Goal: Book appointment/travel/reservation

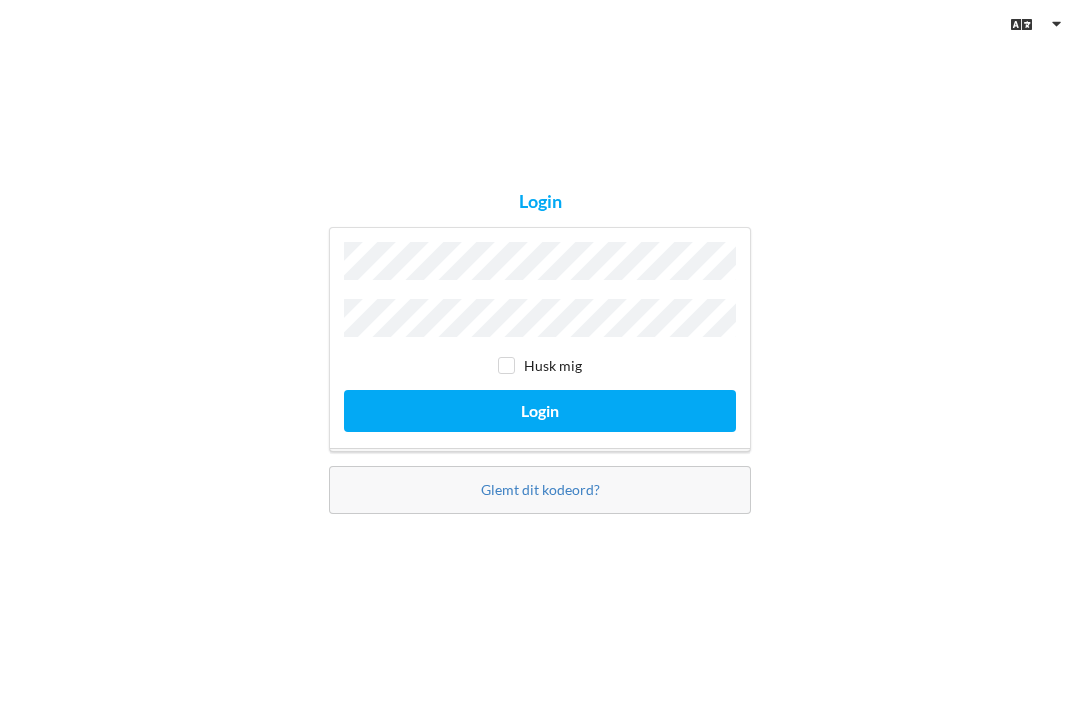
click at [511, 374] on input "checkbox" at bounding box center [506, 365] width 17 height 17
checkbox input "true"
click at [537, 431] on button "Login" at bounding box center [540, 410] width 392 height 41
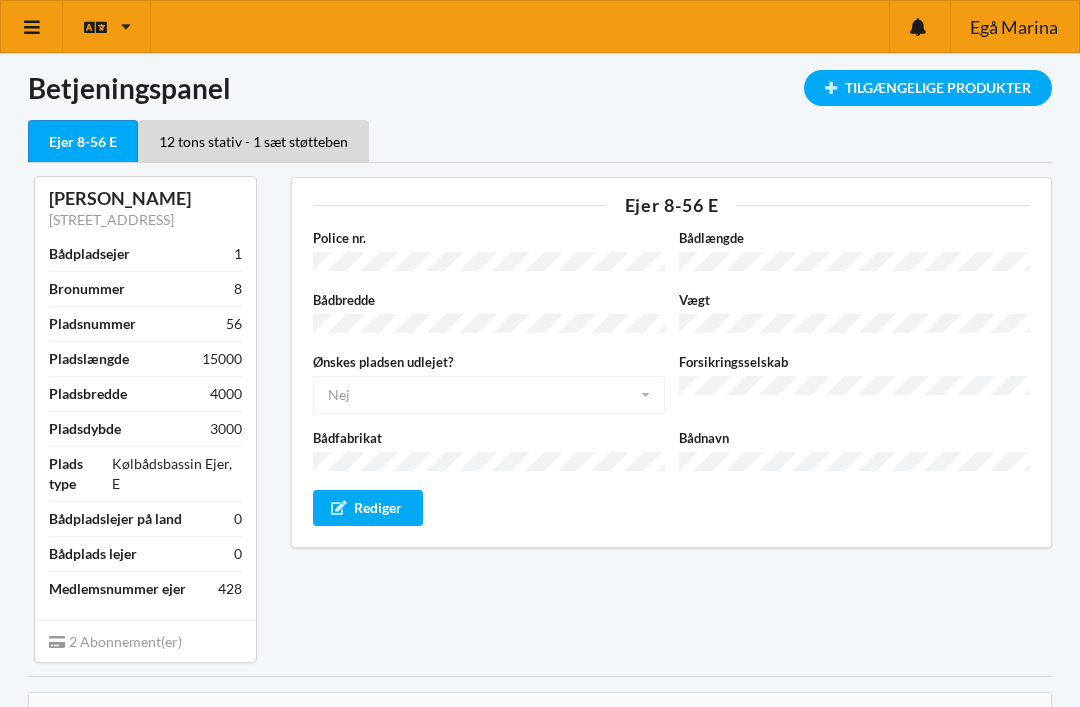
click at [907, 92] on div "Tilgængelige Produkter" at bounding box center [928, 88] width 248 height 36
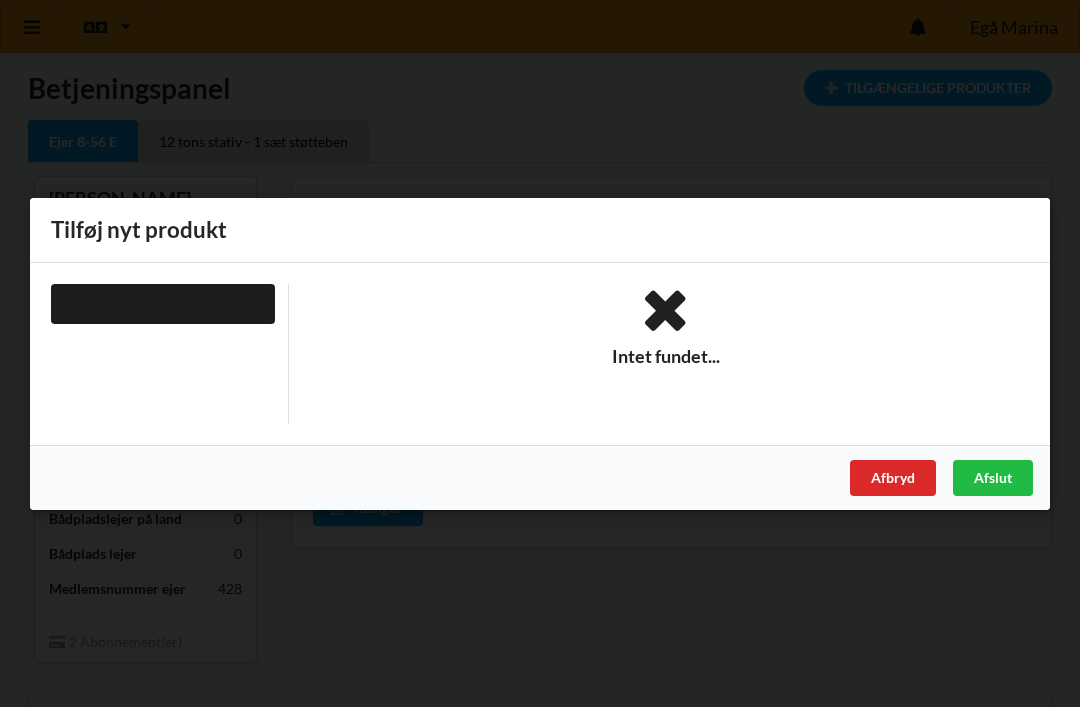
click at [902, 486] on div "Afbryd" at bounding box center [893, 477] width 86 height 36
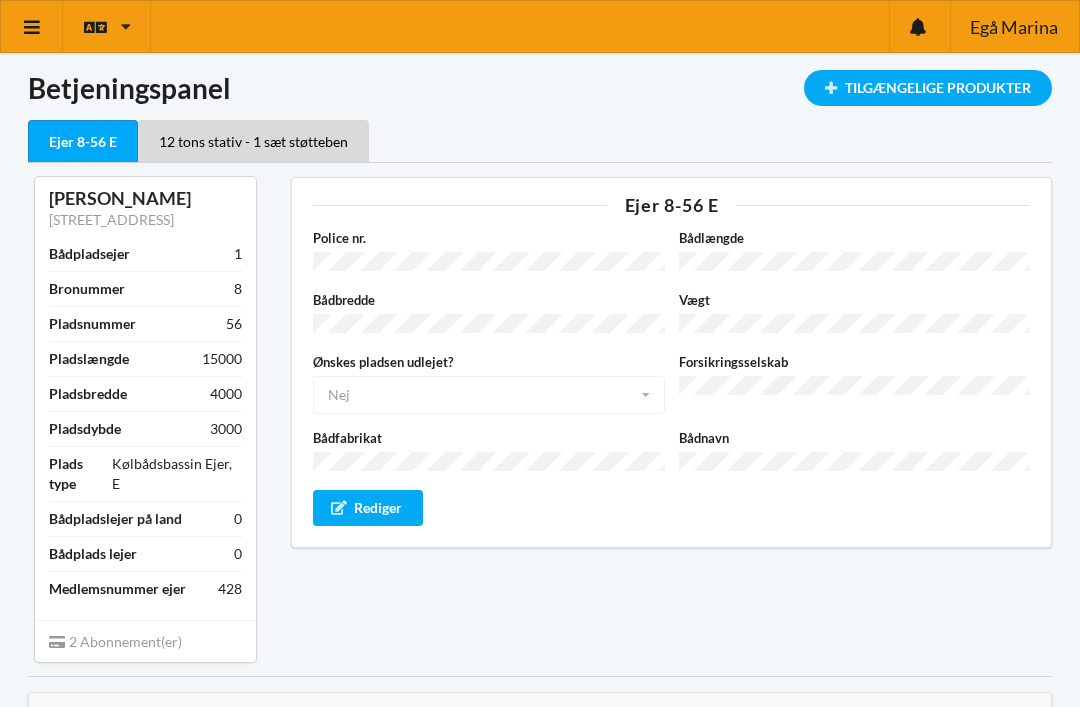
click at [277, 140] on div "12 tons stativ - 1 sæt støtteben" at bounding box center [253, 141] width 231 height 42
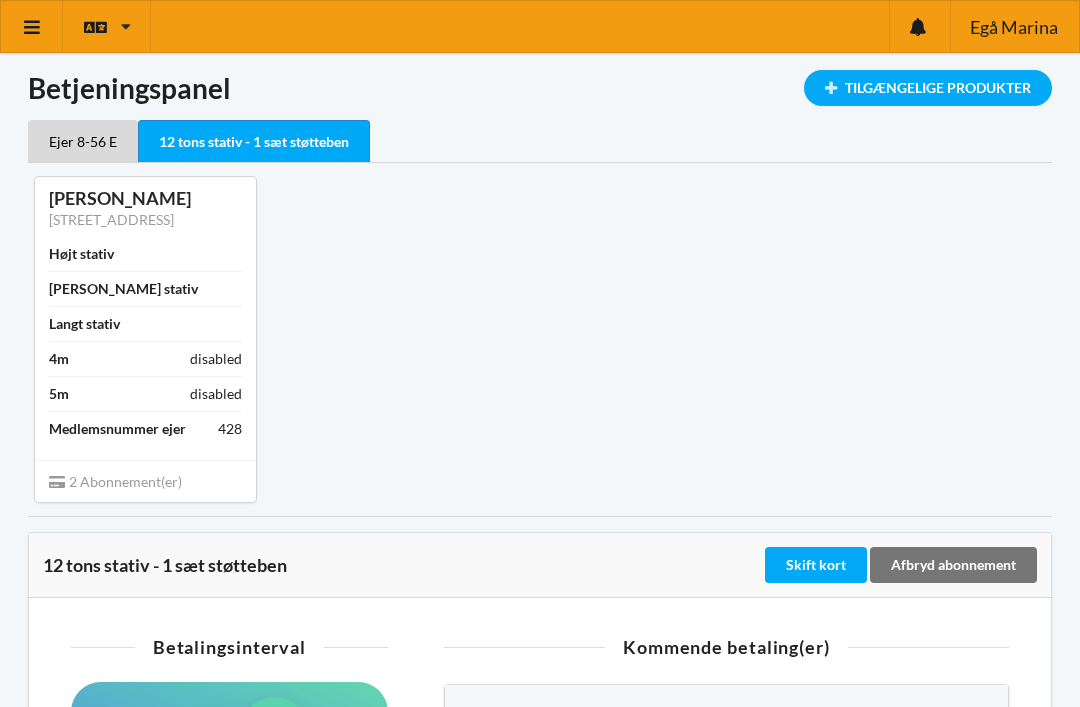
click at [63, 142] on div "Ejer 8-56 E" at bounding box center [83, 141] width 110 height 42
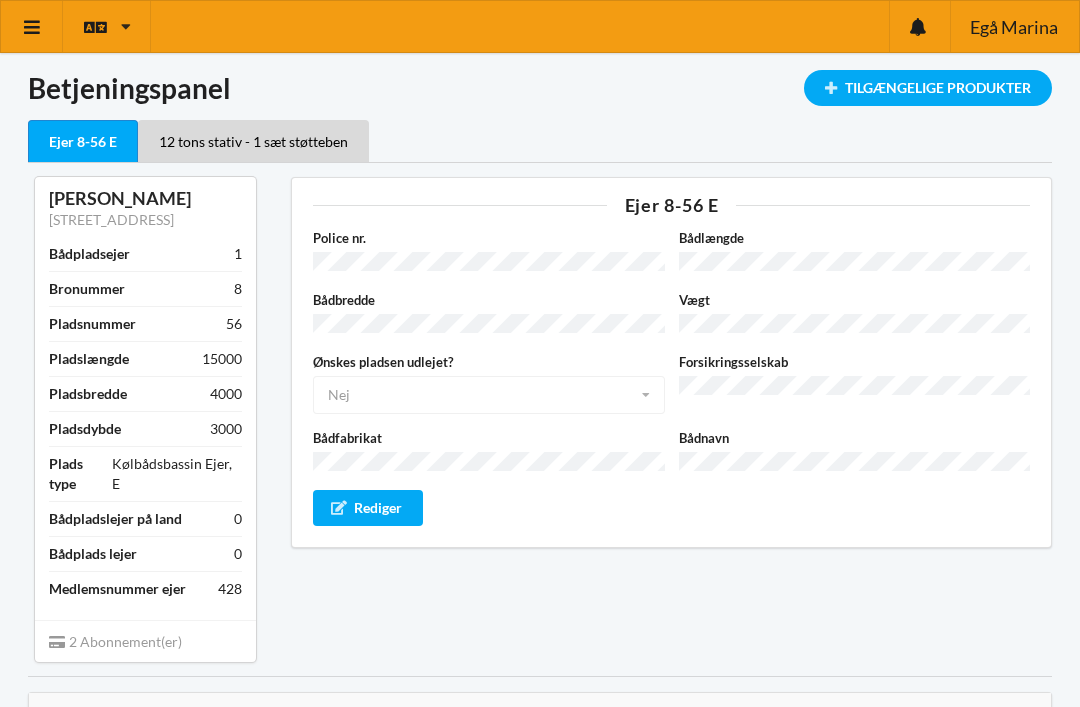
click at [39, 30] on icon at bounding box center [32, 27] width 21 height 18
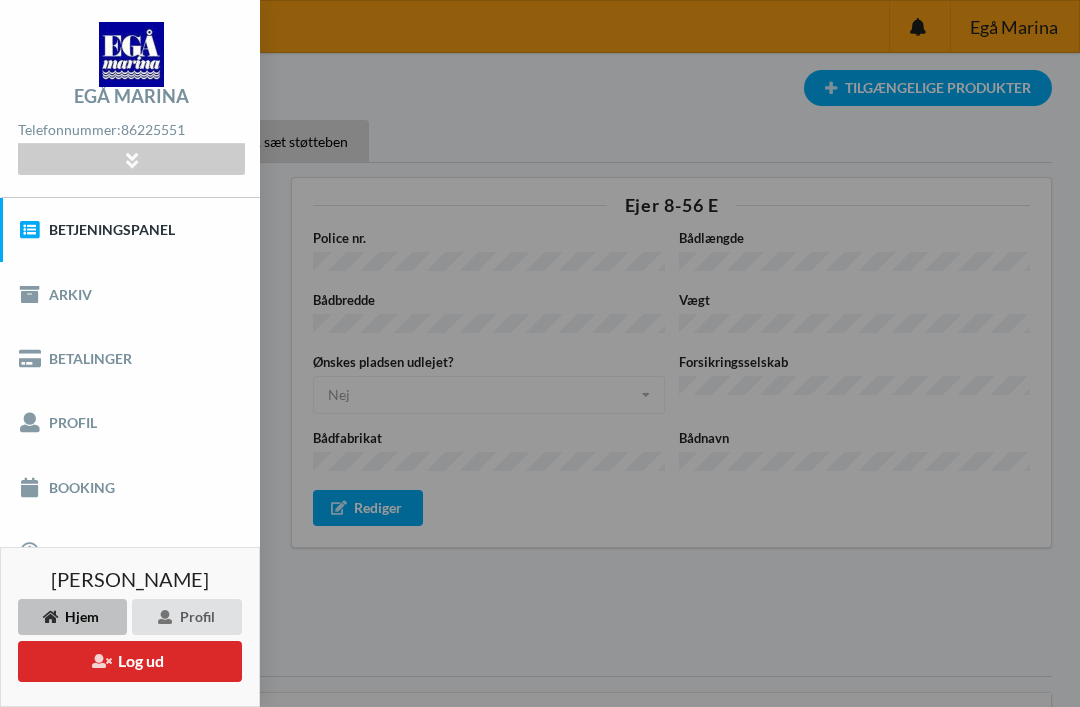
click at [150, 480] on link "Booking" at bounding box center [130, 487] width 260 height 64
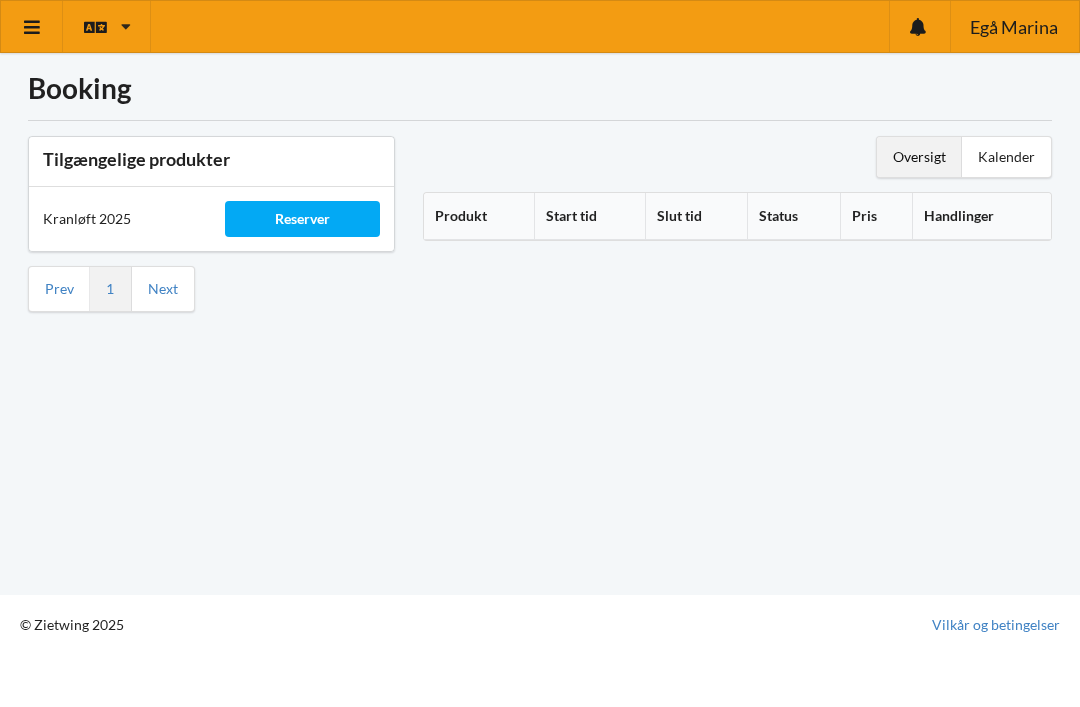
click at [166, 290] on link "Next" at bounding box center [163, 289] width 30 height 18
click at [67, 288] on link "Prev" at bounding box center [59, 289] width 29 height 18
click at [914, 155] on div "Oversigt" at bounding box center [919, 157] width 85 height 40
click at [975, 218] on th "Handlinger" at bounding box center [981, 216] width 139 height 47
click at [479, 221] on th "Produkt" at bounding box center [479, 216] width 111 height 47
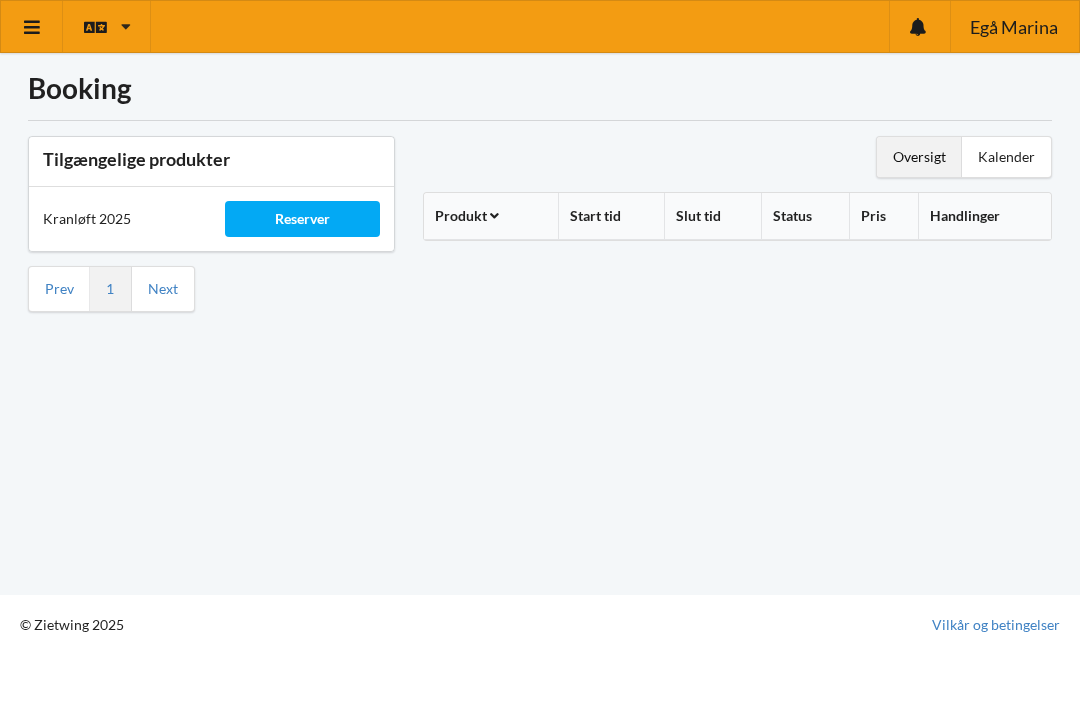
click at [38, 27] on icon at bounding box center [32, 27] width 21 height 18
click at [126, 30] on icon at bounding box center [126, 26] width 10 height 15
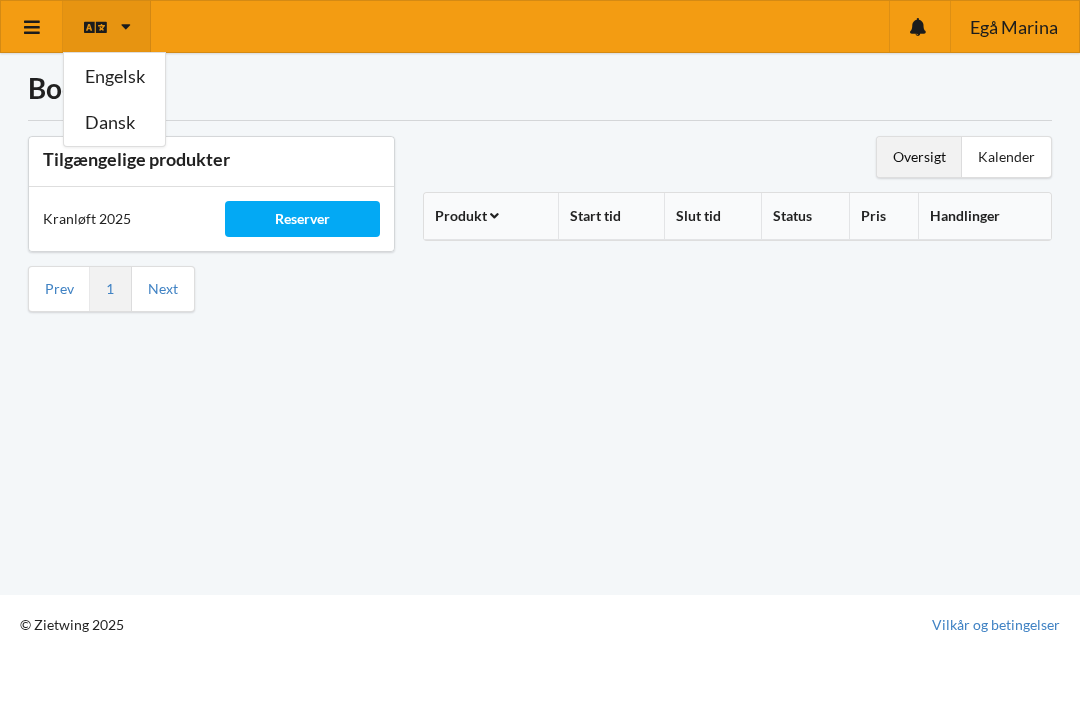
click at [123, 133] on link "Dansk" at bounding box center [114, 123] width 101 height 46
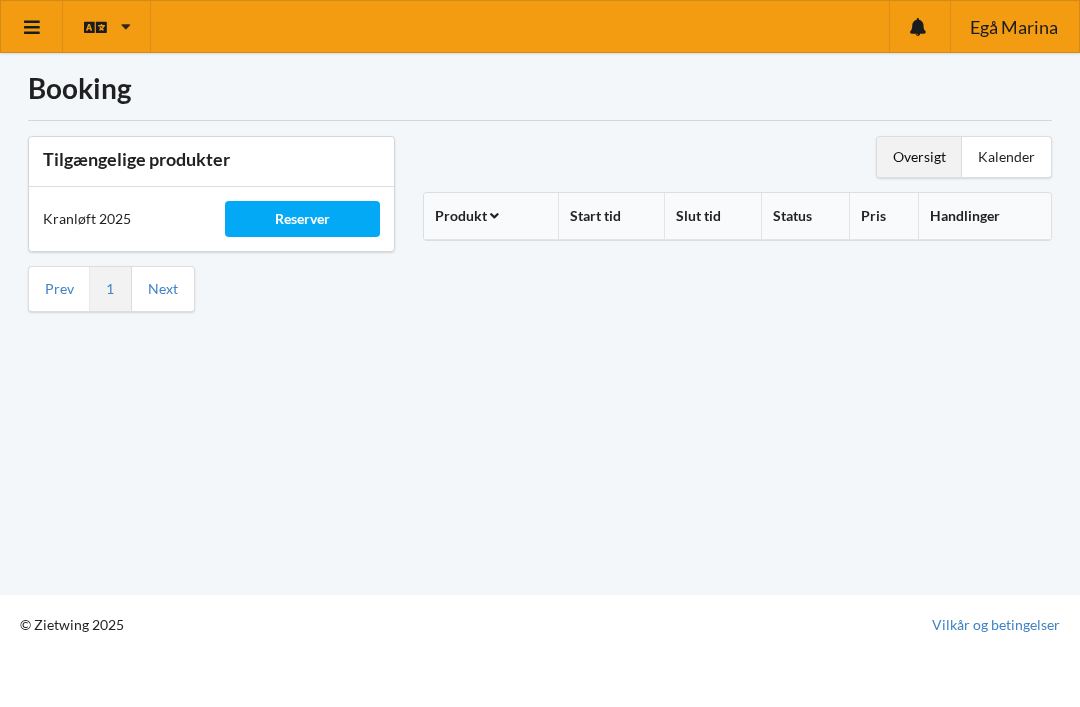
click at [295, 218] on div "Reserver" at bounding box center [302, 219] width 154 height 36
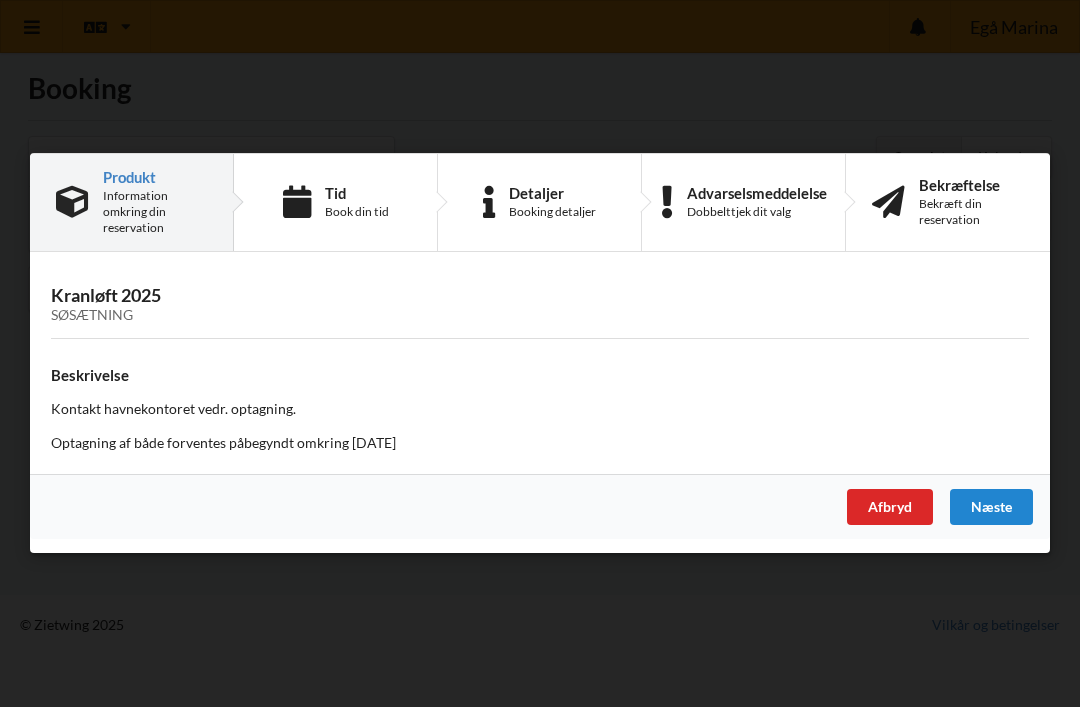
click at [358, 207] on div "Book din tid" at bounding box center [357, 212] width 64 height 16
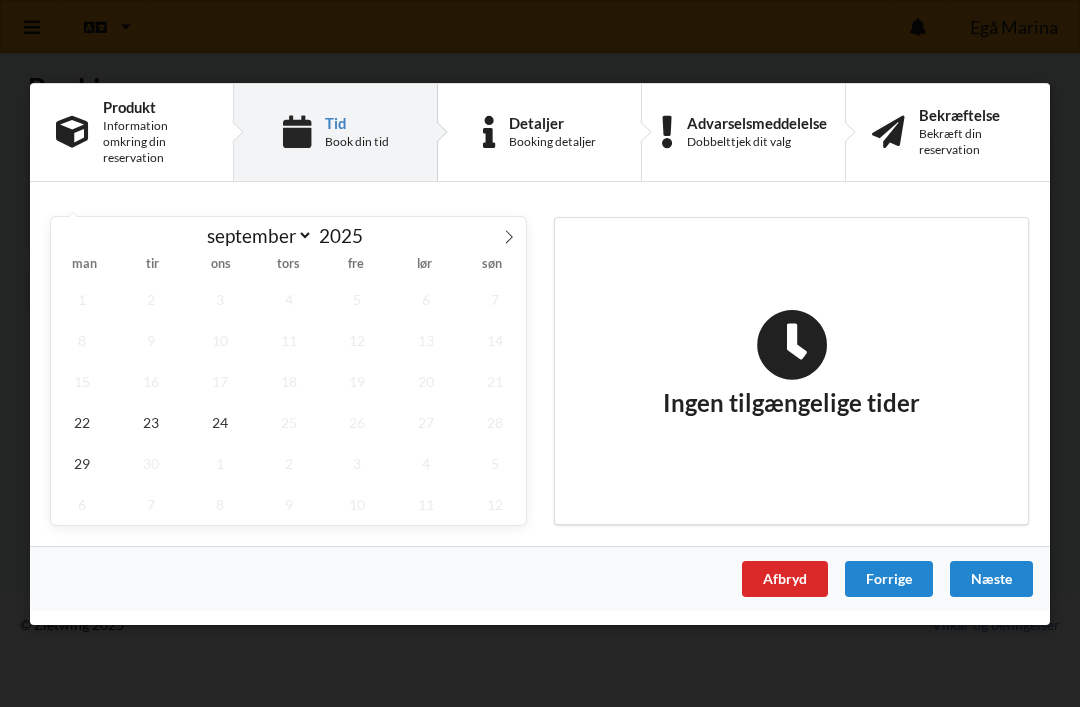
click at [789, 574] on div "Afbryd" at bounding box center [785, 578] width 86 height 36
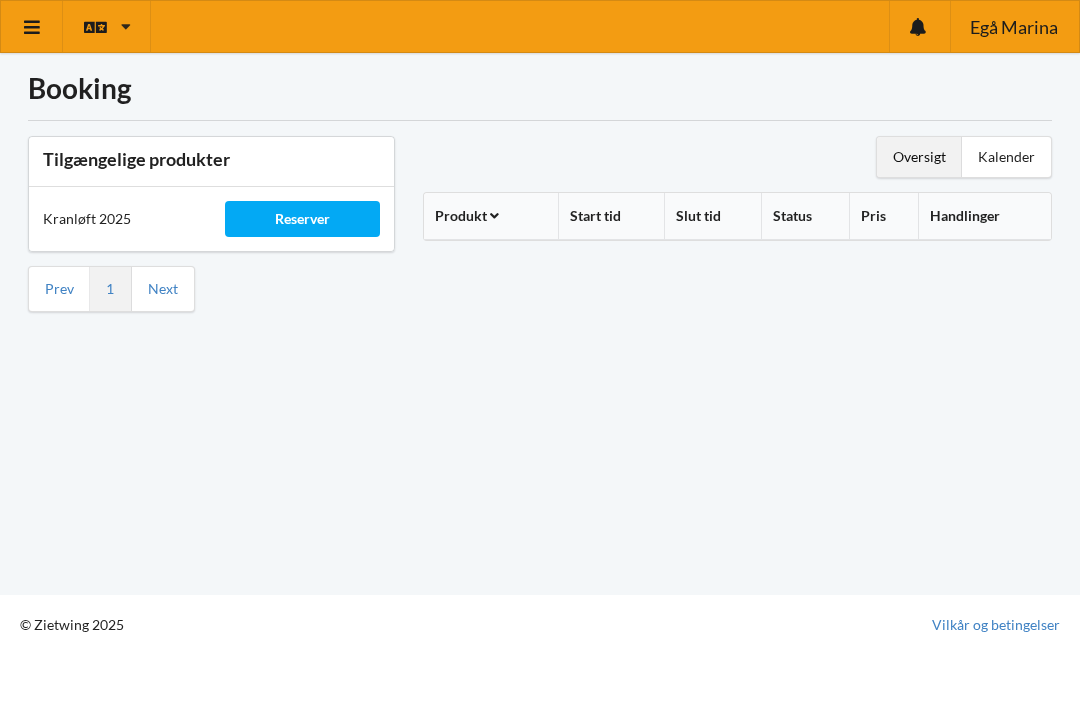
click at [918, 160] on div "Oversigt" at bounding box center [919, 157] width 85 height 40
click at [916, 161] on div "Oversigt" at bounding box center [919, 157] width 85 height 40
click at [23, 33] on icon at bounding box center [32, 27] width 21 height 18
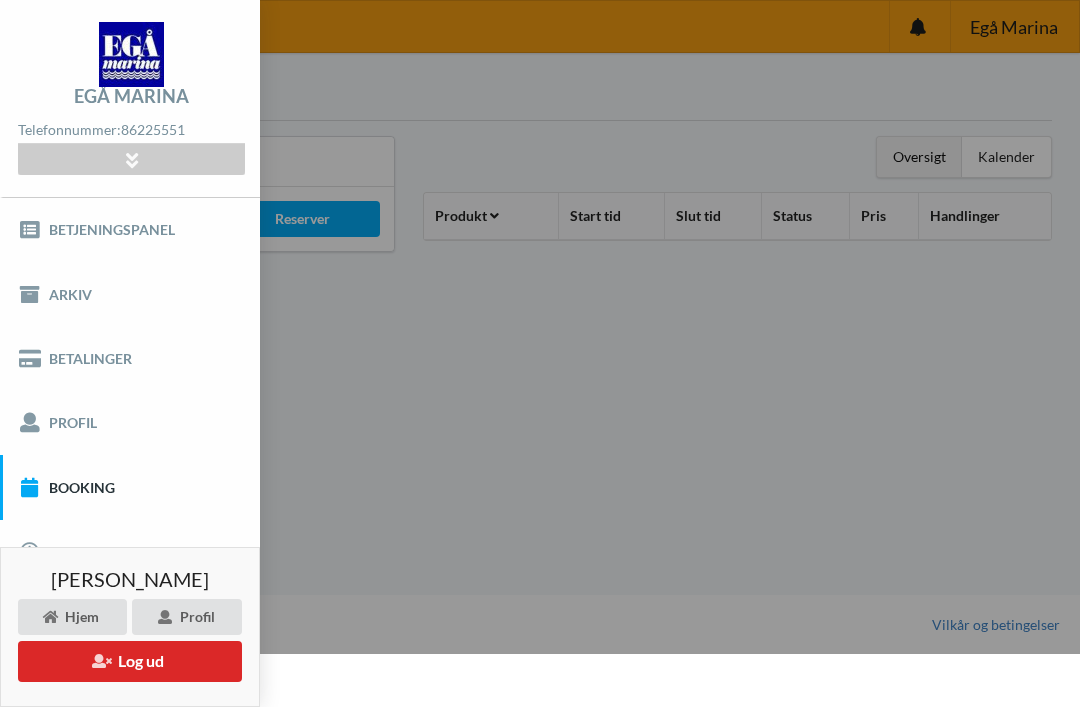
click at [155, 225] on link "Betjeningspanel" at bounding box center [130, 230] width 260 height 64
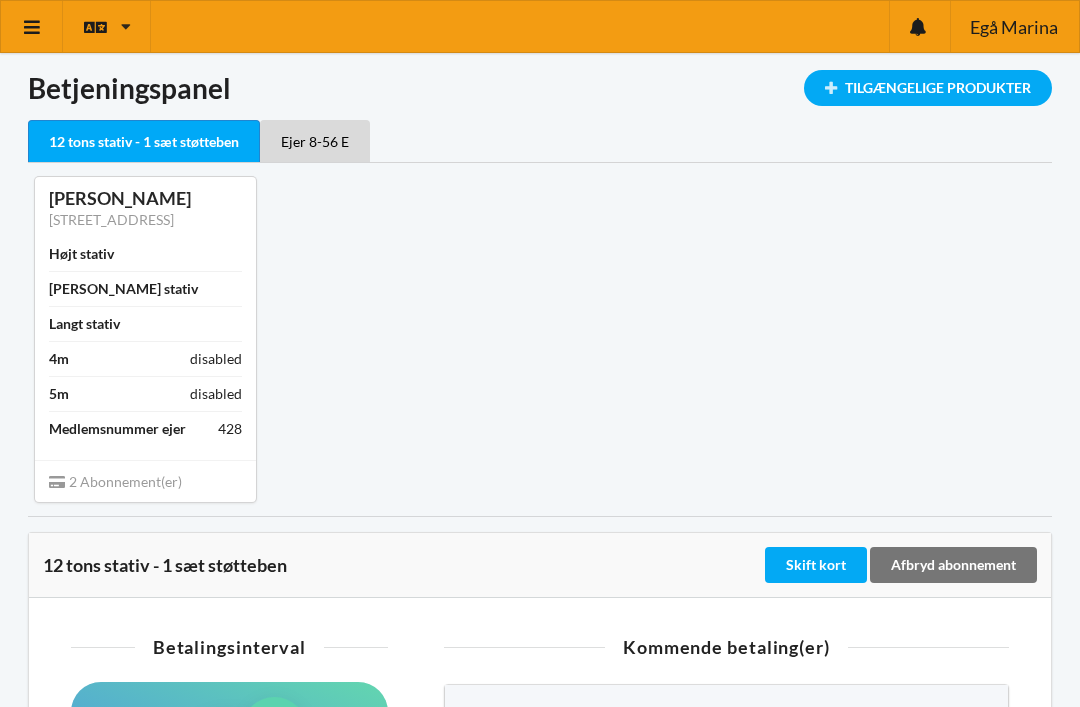
click at [28, 25] on icon at bounding box center [32, 27] width 21 height 18
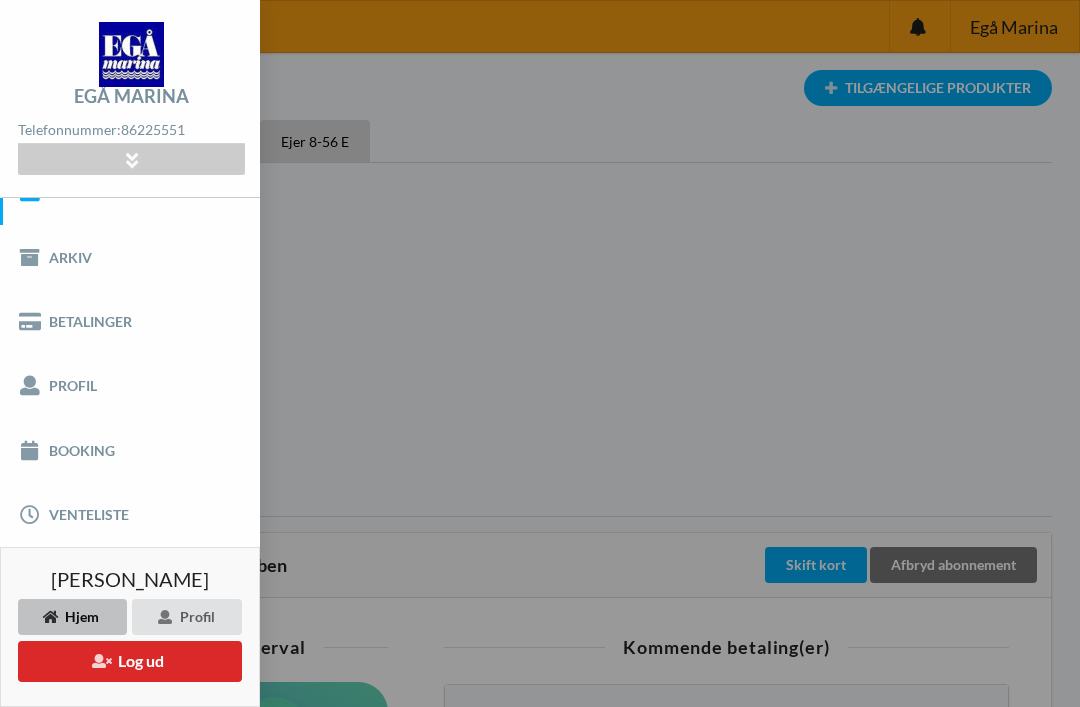
scroll to position [55, 0]
click at [101, 434] on link "Booking" at bounding box center [130, 450] width 260 height 64
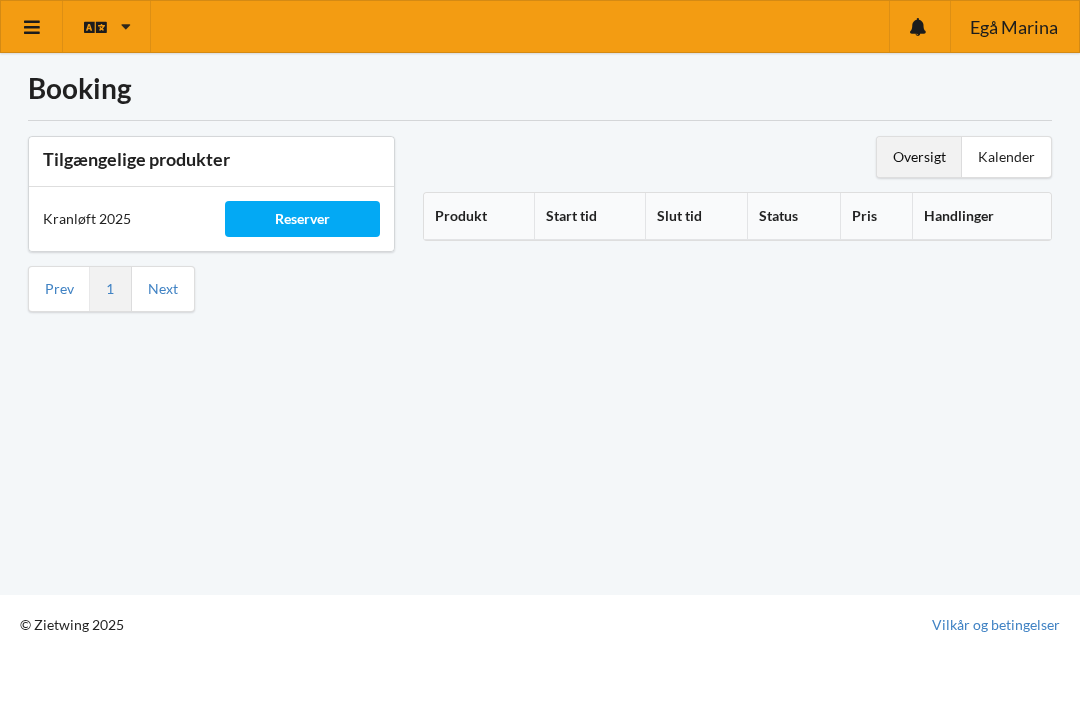
click at [1026, 152] on div "Kalender" at bounding box center [1006, 157] width 89 height 40
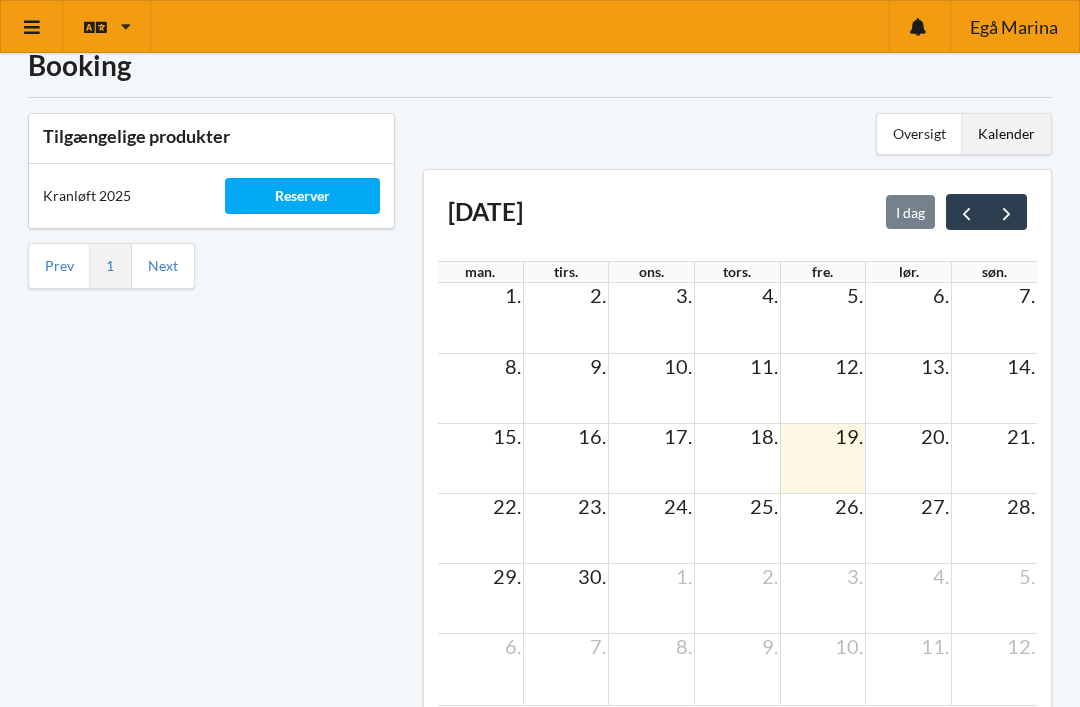
scroll to position [29, 0]
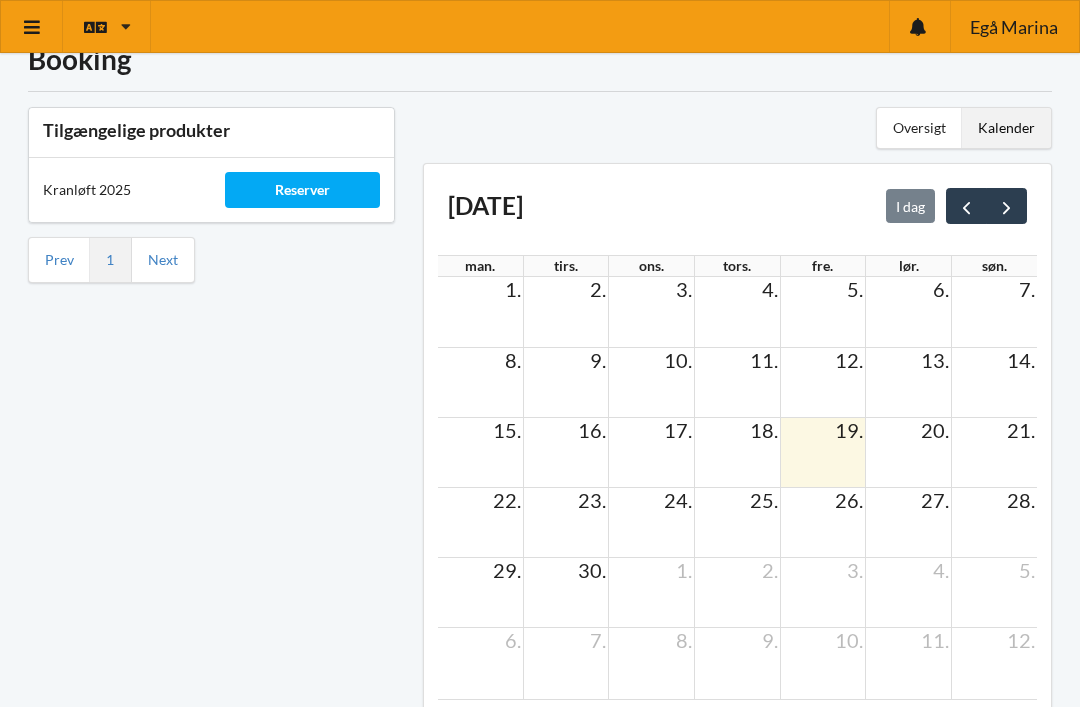
click at [687, 586] on td at bounding box center [652, 593] width 86 height 70
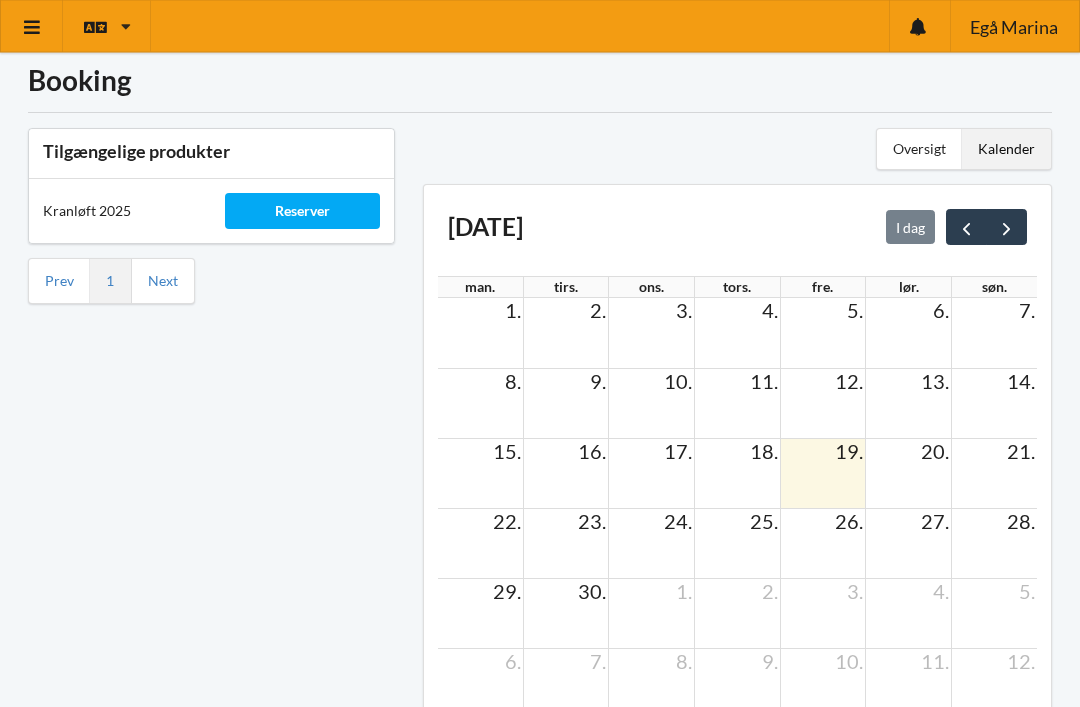
scroll to position [0, 0]
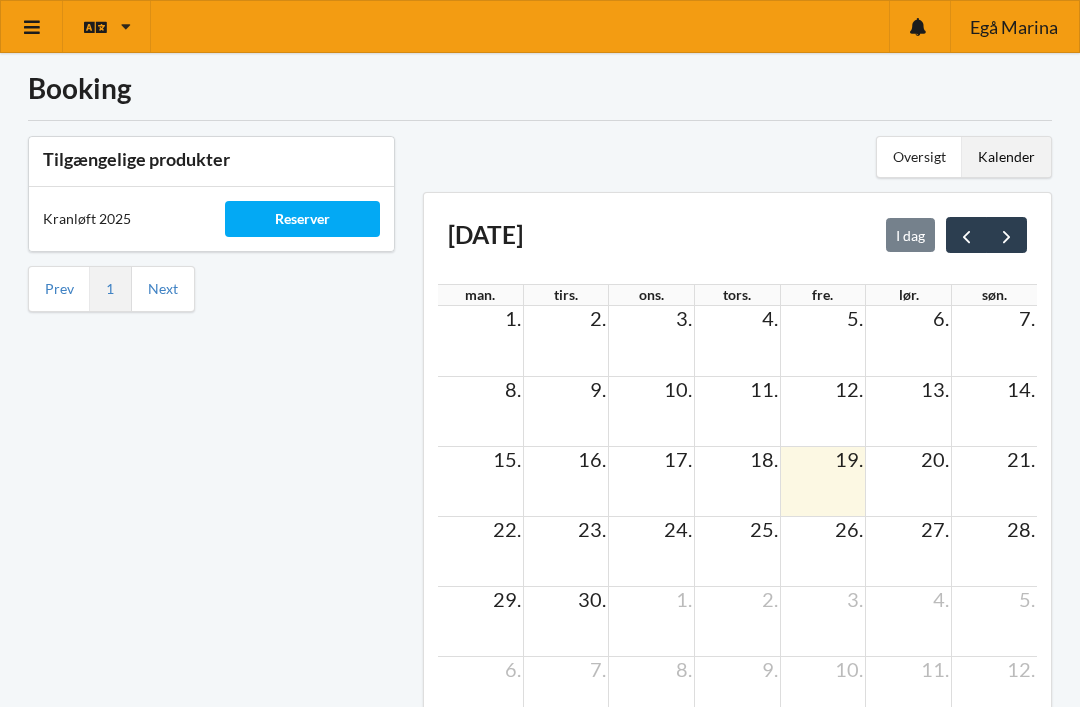
click at [1001, 240] on span "next" at bounding box center [1006, 236] width 21 height 21
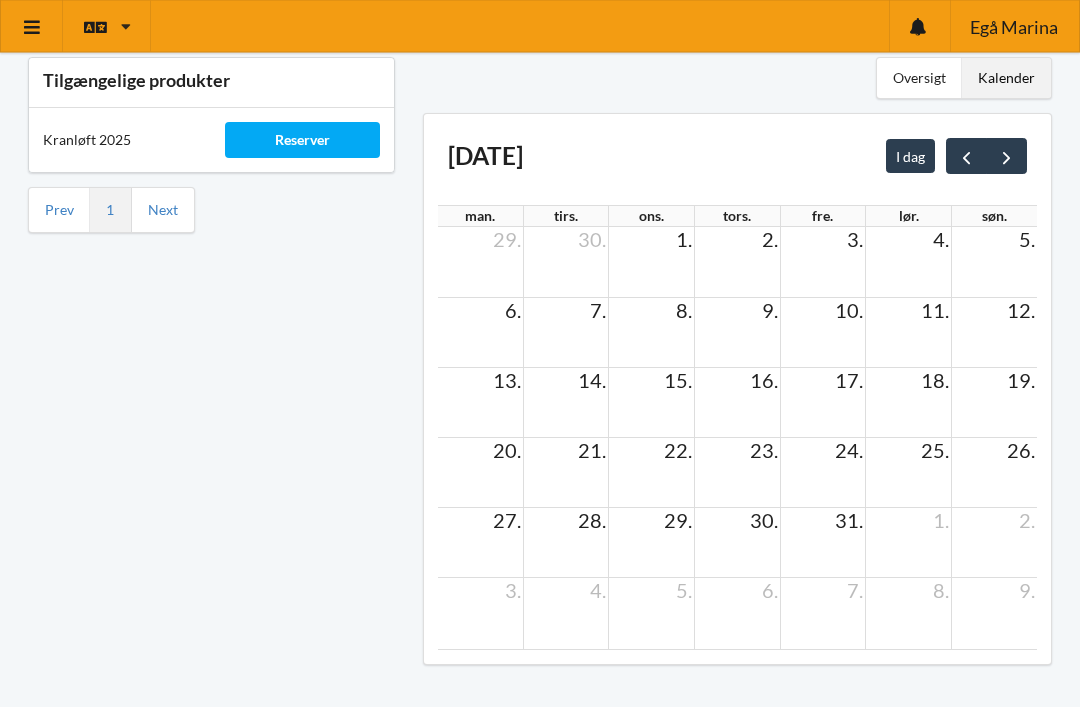
scroll to position [99, 0]
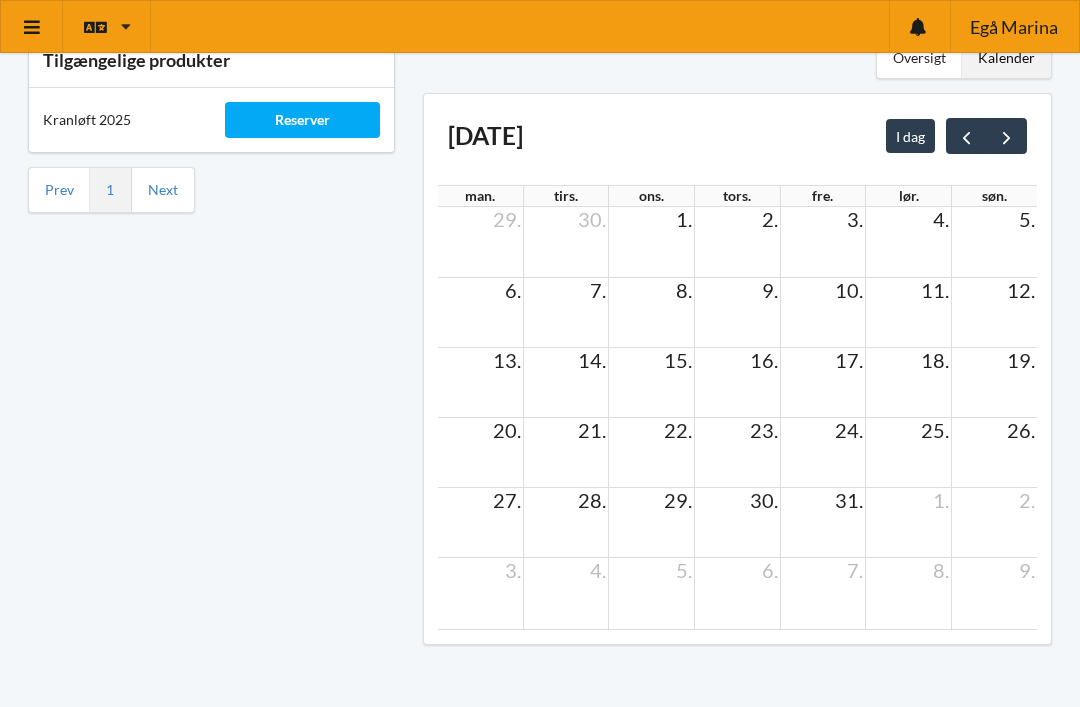
click at [847, 523] on td at bounding box center [823, 523] width 86 height 70
click at [831, 511] on div "27. 28. 29. 30. 31. 1. 2." at bounding box center [738, 500] width 600 height 27
click at [812, 514] on td at bounding box center [823, 523] width 86 height 70
click at [809, 433] on td "24." at bounding box center [823, 430] width 86 height 25
click at [824, 392] on td at bounding box center [823, 383] width 86 height 70
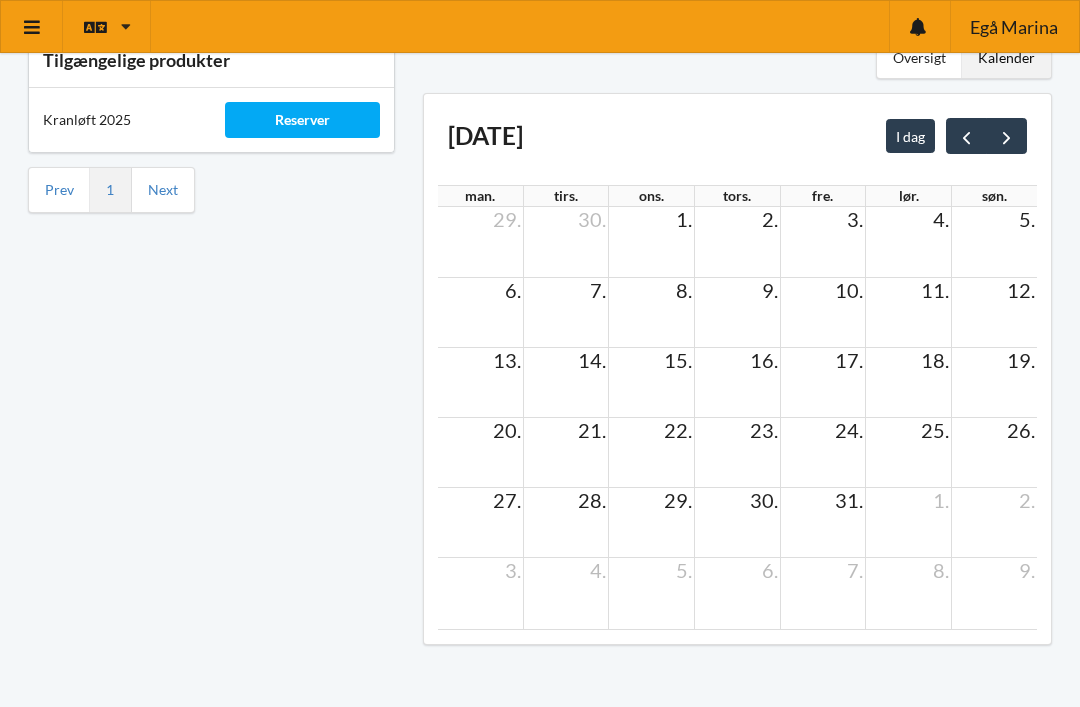
click at [848, 298] on span "10." at bounding box center [849, 290] width 32 height 24
click at [607, 421] on span "21." at bounding box center [592, 430] width 32 height 24
click at [537, 406] on td at bounding box center [566, 383] width 86 height 70
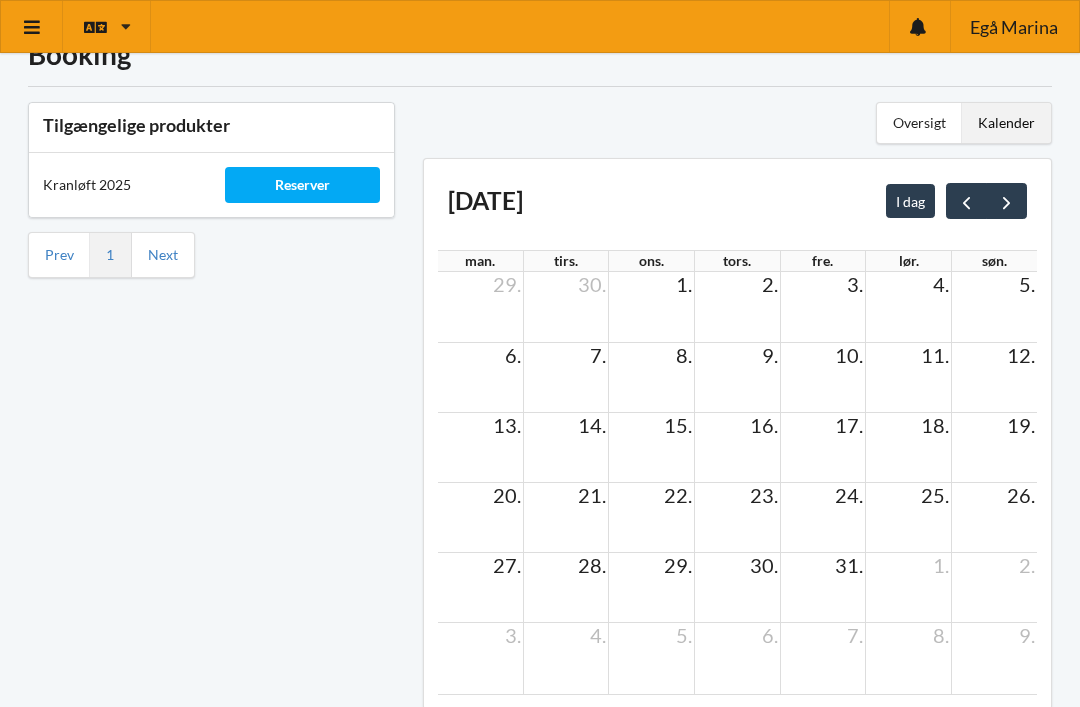
scroll to position [0, 0]
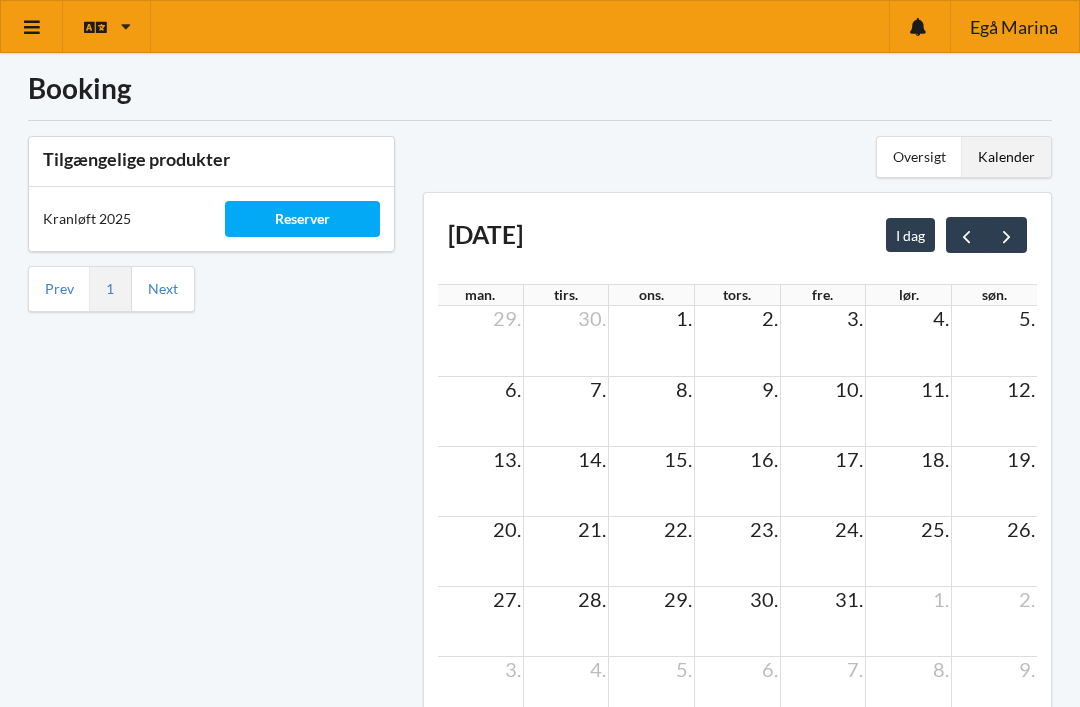
click at [36, 30] on icon at bounding box center [32, 27] width 21 height 18
click at [31, 38] on link at bounding box center [32, 26] width 62 height 51
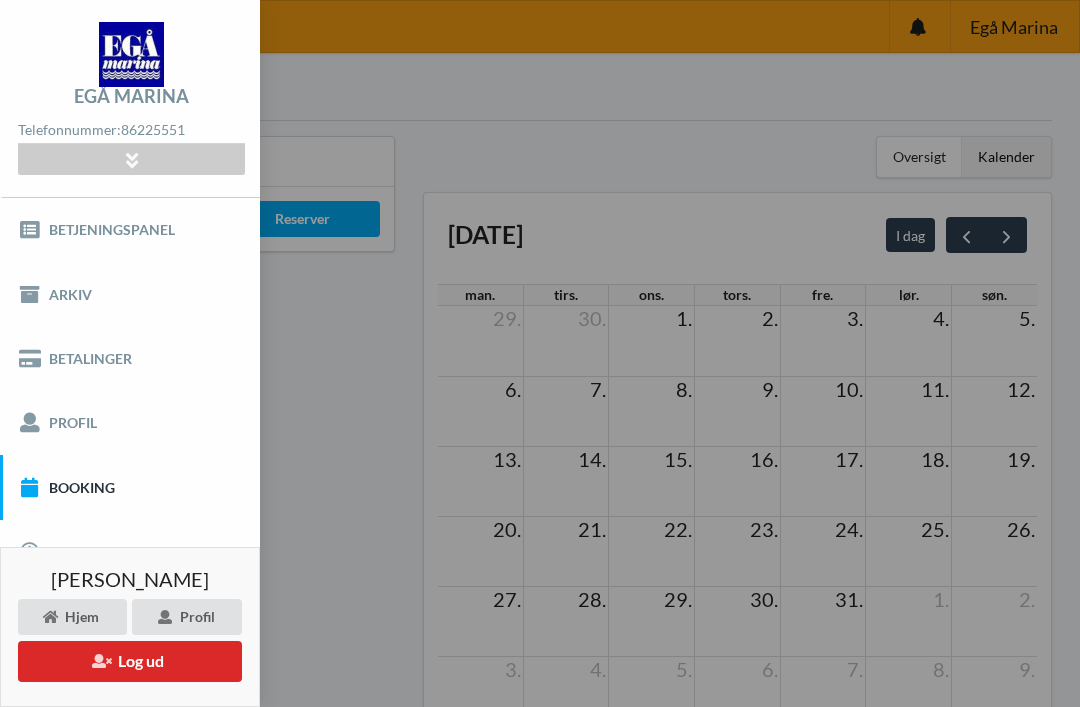
click at [85, 427] on link "Profil" at bounding box center [130, 423] width 260 height 64
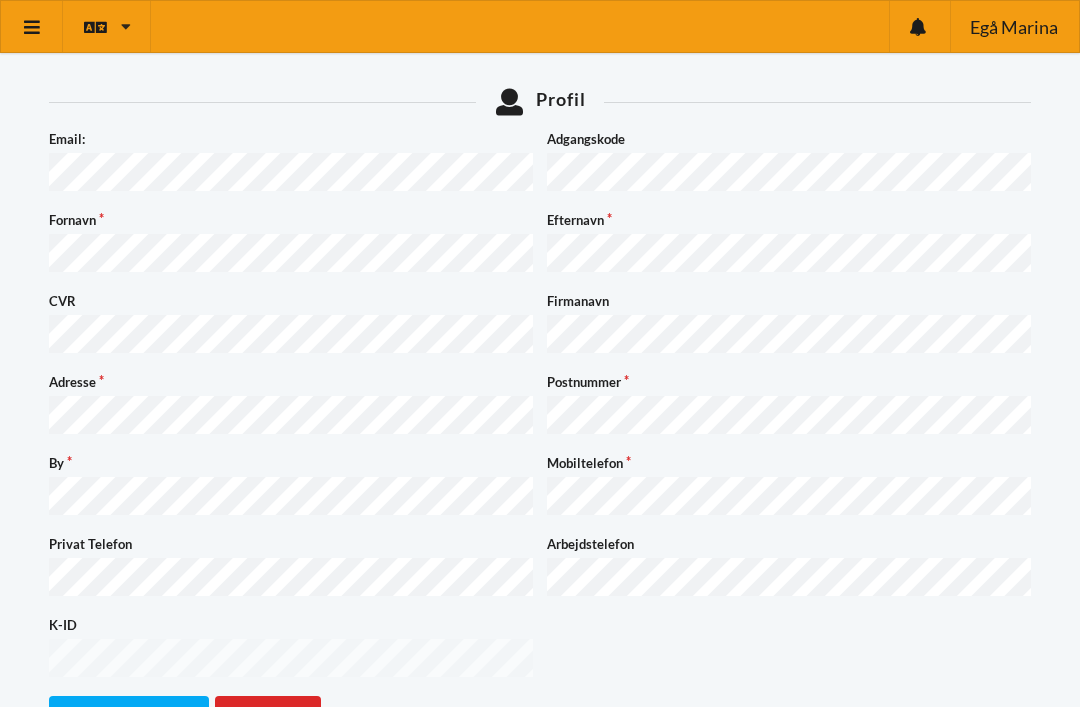
click at [40, 30] on icon at bounding box center [32, 27] width 21 height 18
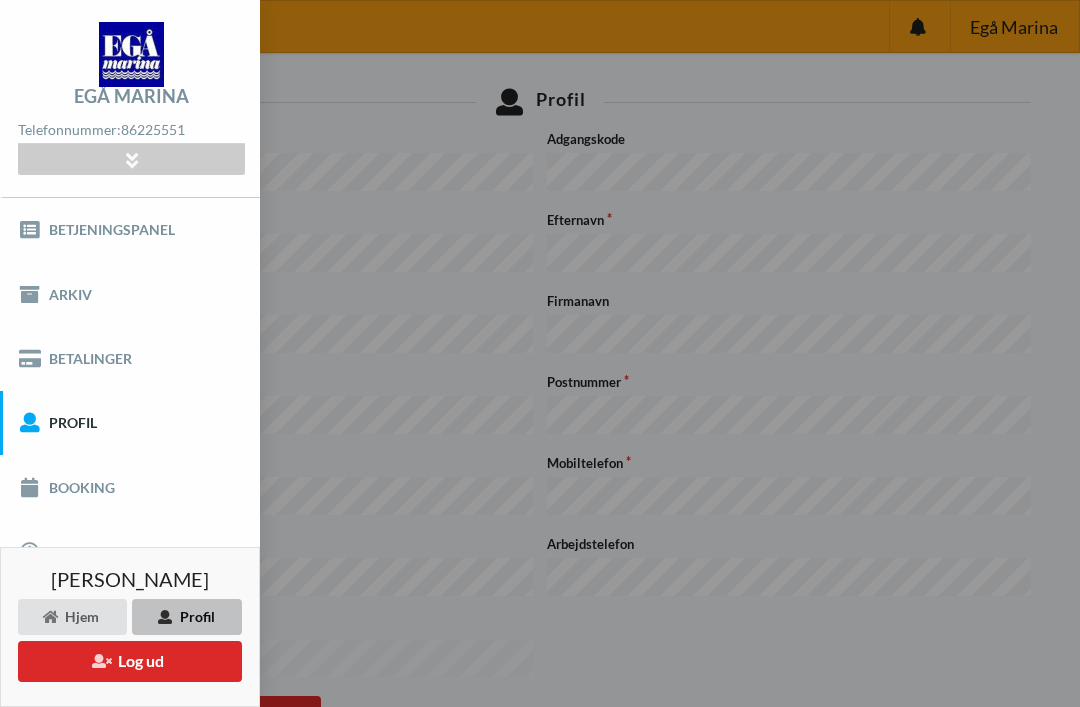
click at [137, 58] on img at bounding box center [131, 54] width 65 height 65
click at [195, 617] on div "Profil" at bounding box center [187, 617] width 110 height 36
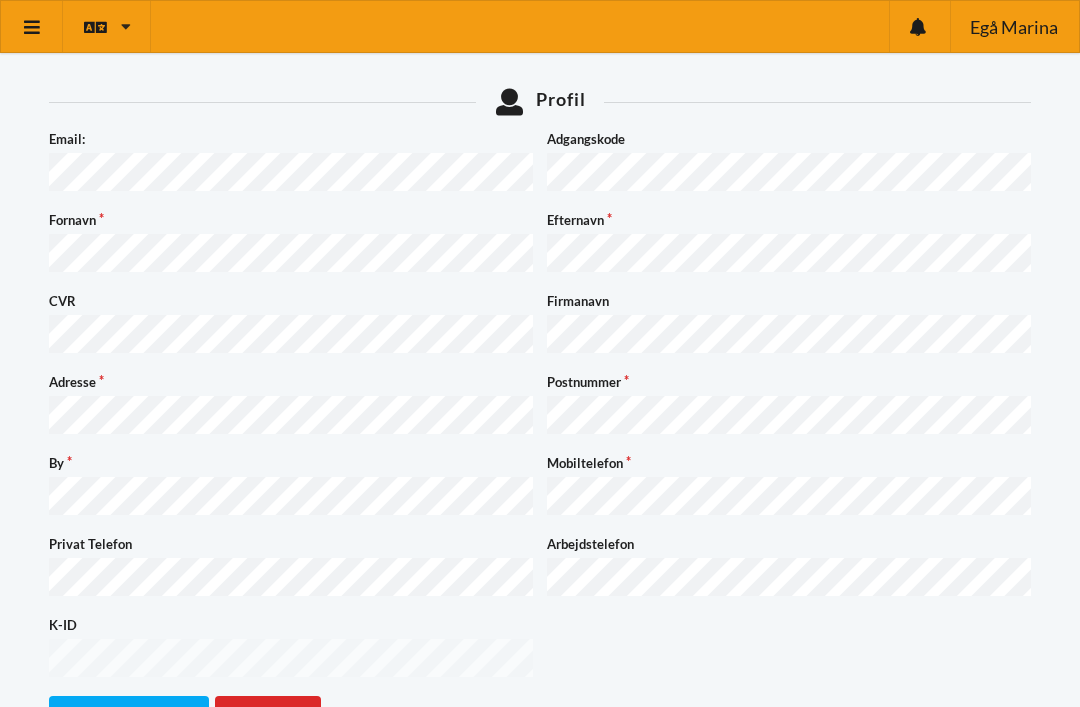
click at [40, 37] on link at bounding box center [32, 26] width 62 height 51
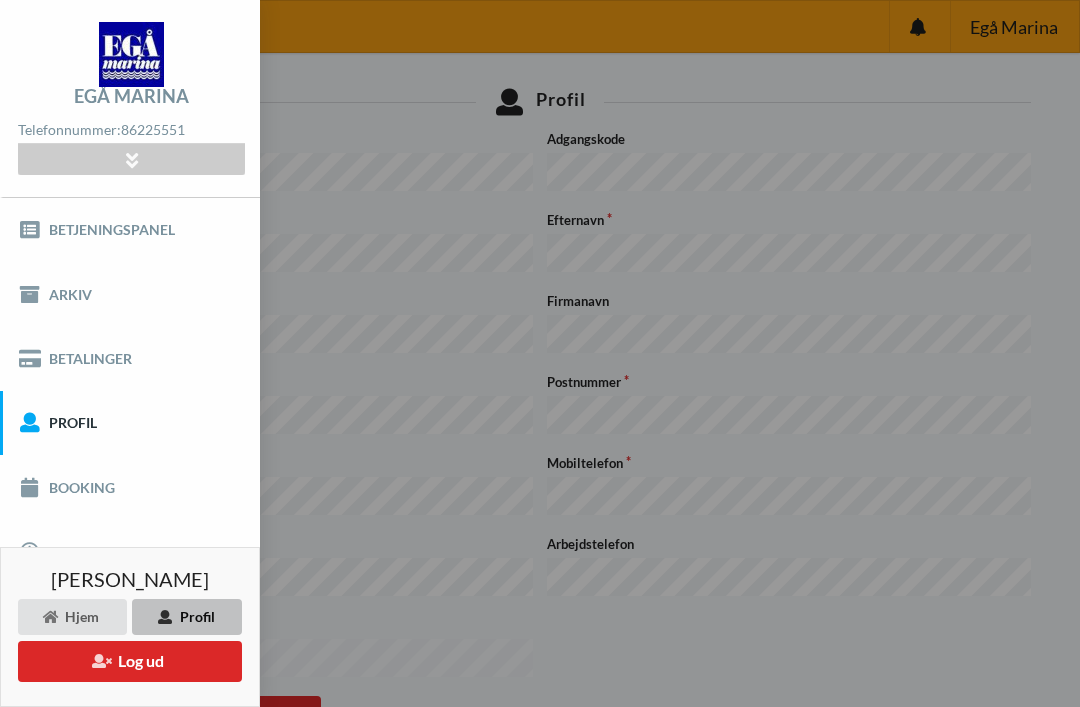
click at [91, 433] on link "Profil" at bounding box center [130, 423] width 260 height 64
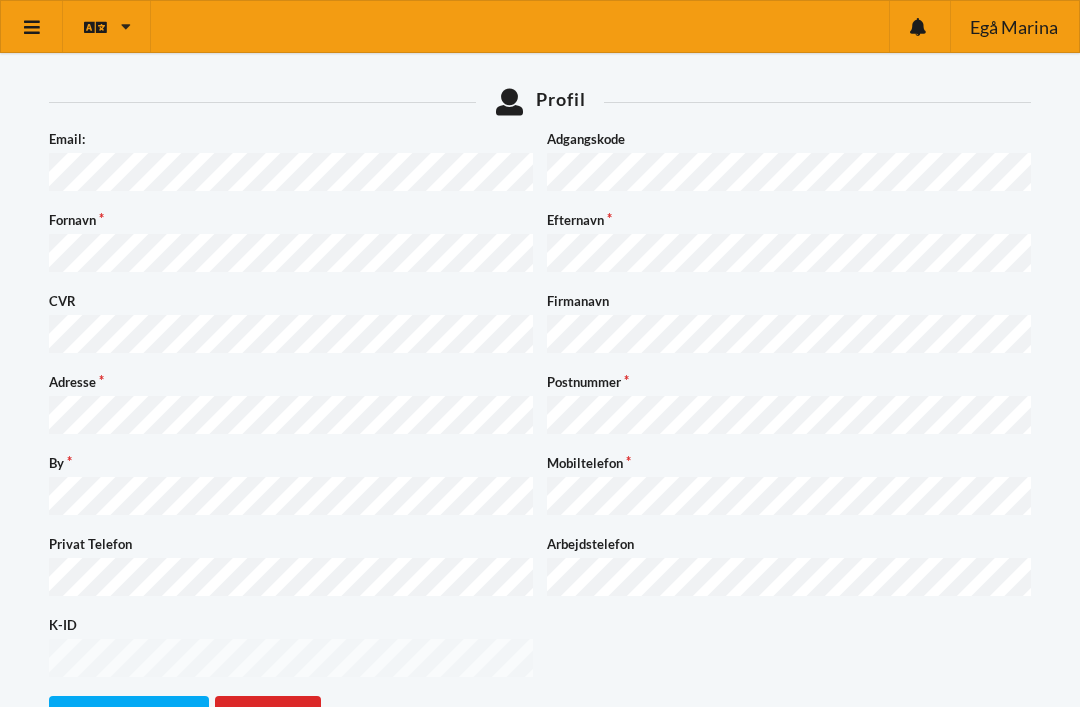
click at [38, 22] on icon at bounding box center [32, 27] width 21 height 18
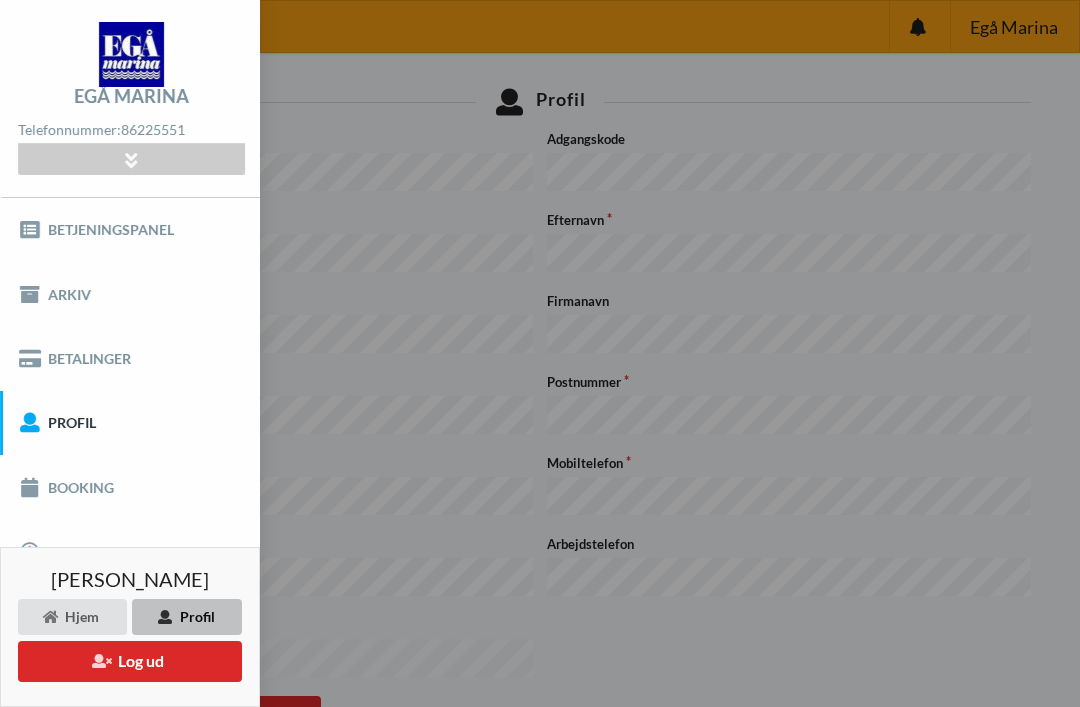
click at [151, 244] on link "Betjeningspanel" at bounding box center [130, 230] width 260 height 64
